Goal: Task Accomplishment & Management: Manage account settings

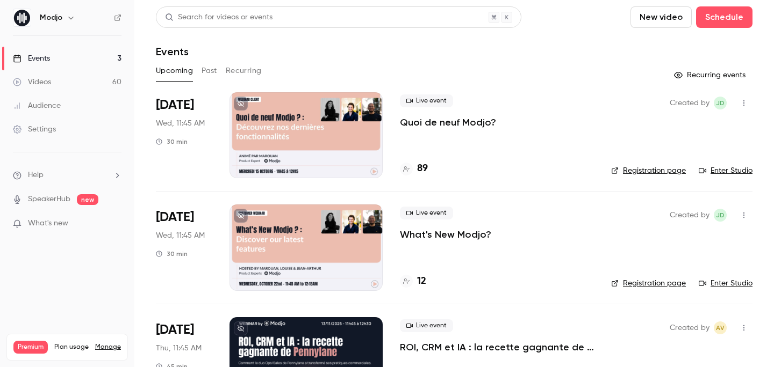
click at [464, 119] on p "Quoi de neuf Modjo?" at bounding box center [448, 122] width 96 height 13
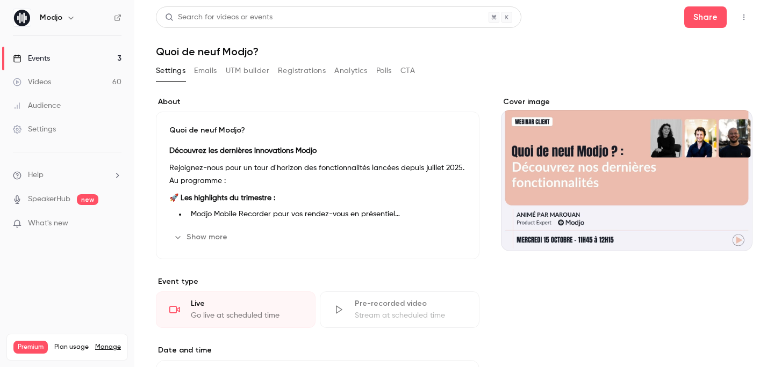
click at [204, 75] on button "Emails" at bounding box center [205, 70] width 23 height 17
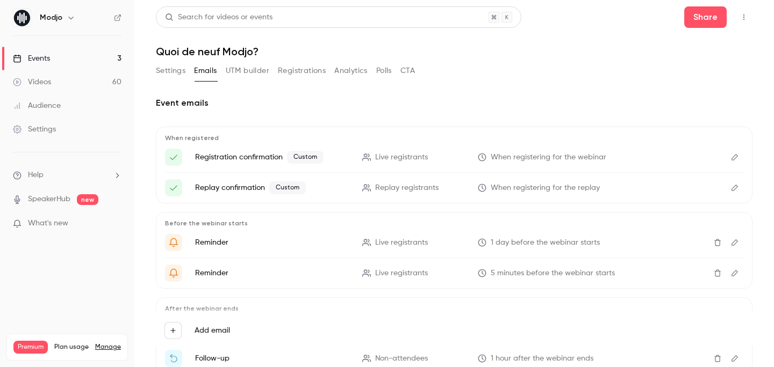
click at [411, 162] on span "Live registrants" at bounding box center [401, 157] width 53 height 11
click at [732, 160] on icon "Edit" at bounding box center [734, 157] width 6 height 6
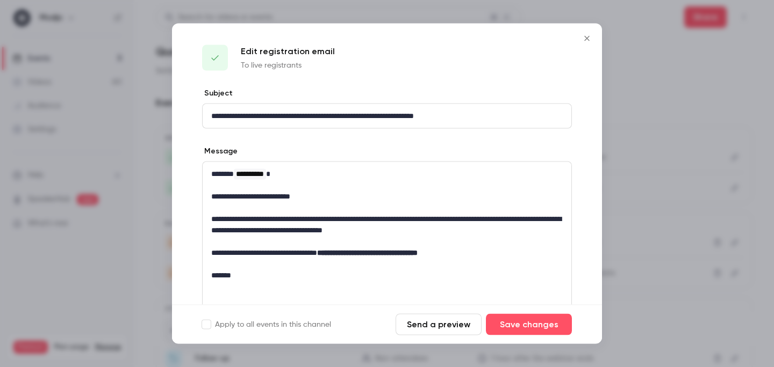
click at [688, 122] on div at bounding box center [387, 183] width 774 height 367
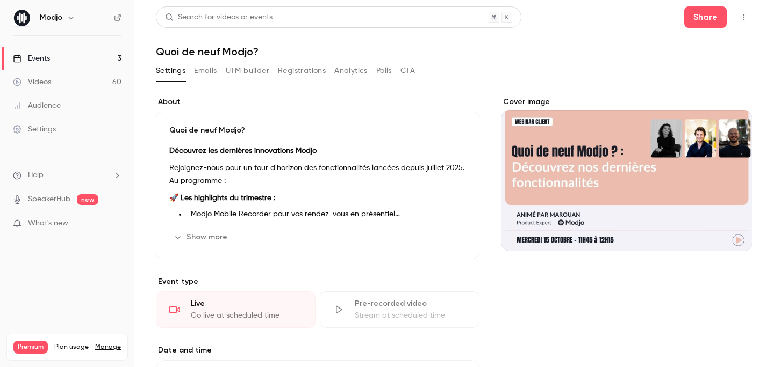
click at [207, 73] on button "Emails" at bounding box center [205, 70] width 23 height 17
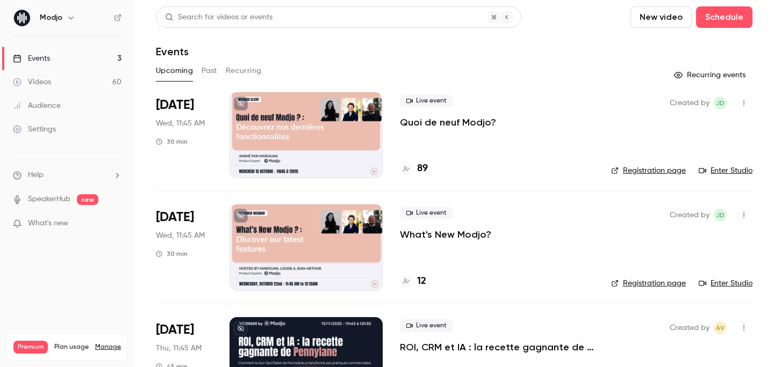
click at [464, 244] on div "Live event What's New Modjo? 12" at bounding box center [497, 248] width 194 height 86
click at [466, 238] on p "What's New Modjo?" at bounding box center [445, 234] width 91 height 13
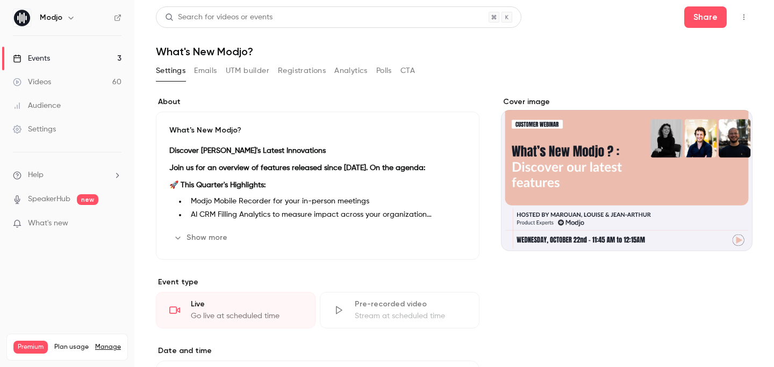
click at [220, 71] on div "Settings Emails UTM builder Registrations Analytics Polls CTA" at bounding box center [285, 70] width 259 height 17
click at [207, 70] on button "Emails" at bounding box center [205, 70] width 23 height 17
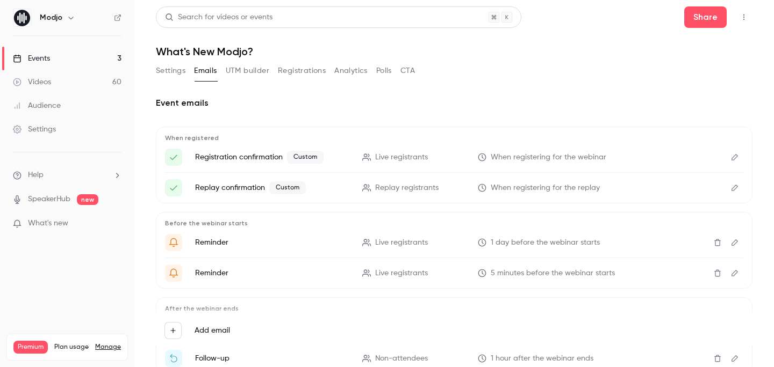
click at [736, 160] on icon "Edit" at bounding box center [734, 158] width 9 height 8
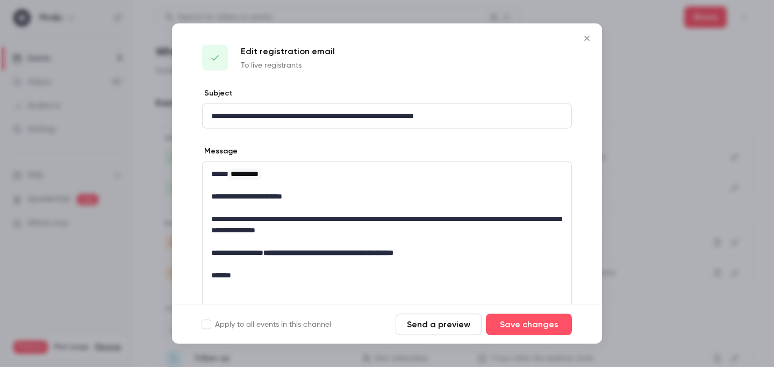
click at [655, 136] on div at bounding box center [387, 183] width 774 height 367
